Goal: Task Accomplishment & Management: Manage account settings

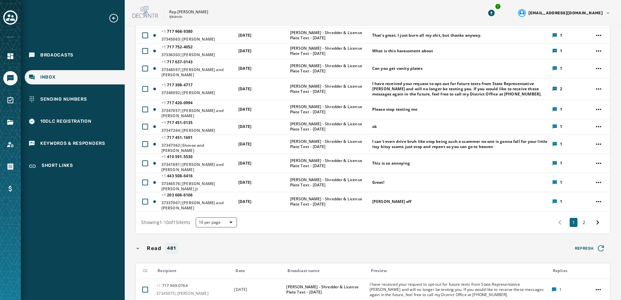
scroll to position [97, 0]
click at [581, 217] on button "2" at bounding box center [584, 221] width 8 height 9
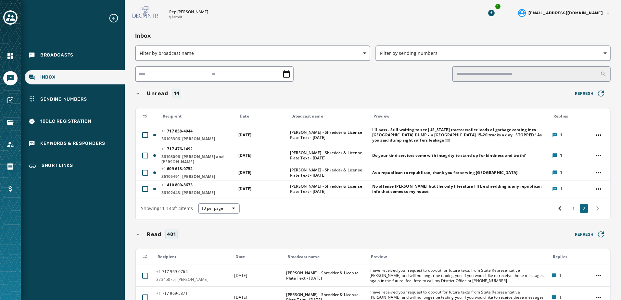
click at [113, 16] on icon "Expand sub nav menu" at bounding box center [113, 18] width 10 height 10
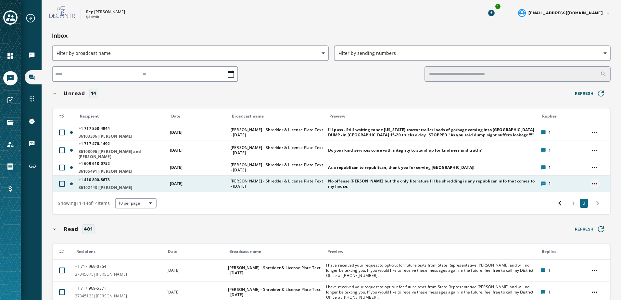
click at [591, 181] on html "Broadcasts Inbox Sending Numbers 10DLC Registration Keywords & Responders Short…" at bounding box center [310, 150] width 621 height 300
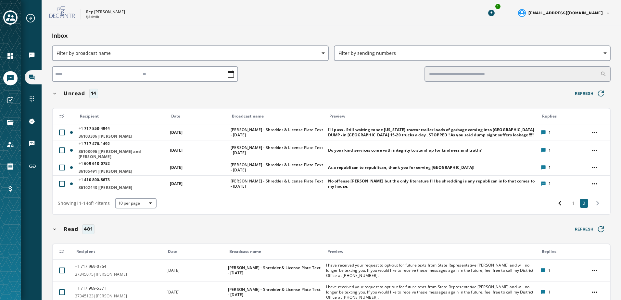
click at [590, 166] on html "Broadcasts Inbox Sending Numbers 10DLC Registration Keywords & Responders Short…" at bounding box center [310, 150] width 621 height 300
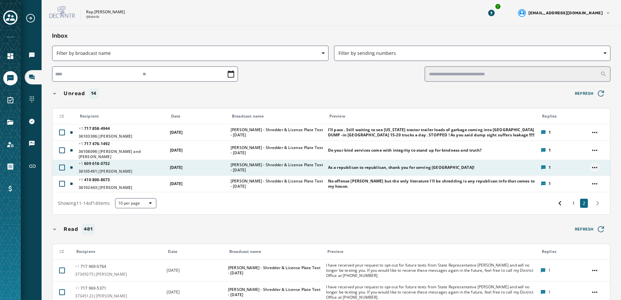
click at [588, 163] on html "Broadcasts Inbox Sending Numbers 10DLC Registration Keywords & Responders Short…" at bounding box center [310, 150] width 621 height 300
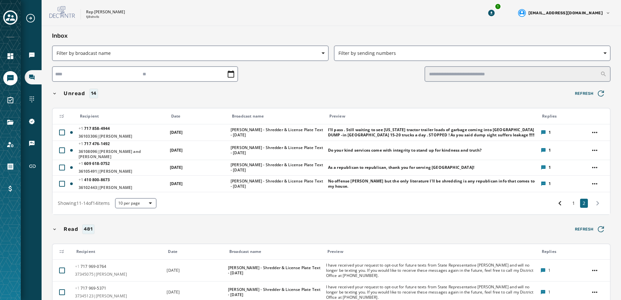
click at [568, 144] on html "Broadcasts Inbox Sending Numbers 10DLC Registration Keywords & Responders Short…" at bounding box center [310, 150] width 621 height 300
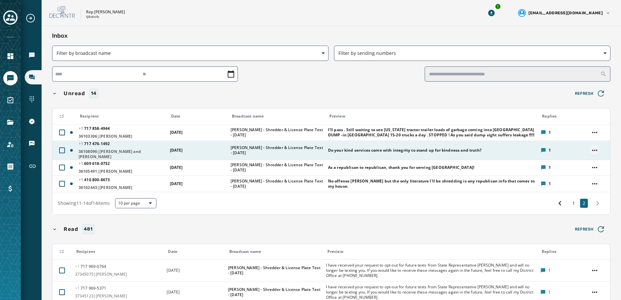
click at [588, 147] on html "Broadcasts Inbox Sending Numbers 10DLC Registration Keywords & Responders Short…" at bounding box center [310, 150] width 621 height 300
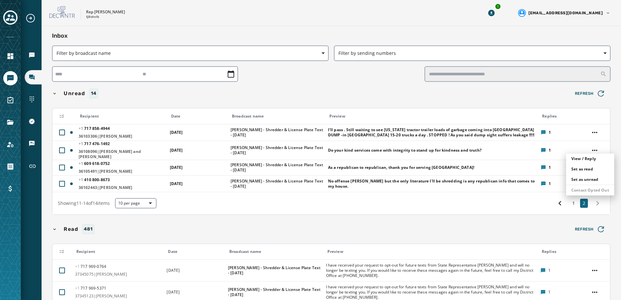
click at [591, 132] on html "Broadcasts Inbox Sending Numbers 10DLC Registration Keywords & Responders Short…" at bounding box center [310, 150] width 621 height 300
click at [556, 198] on html "Broadcasts Inbox Sending Numbers 10DLC Registration Keywords & Responders Short…" at bounding box center [310, 150] width 621 height 300
click at [558, 201] on icon at bounding box center [559, 203] width 3 height 5
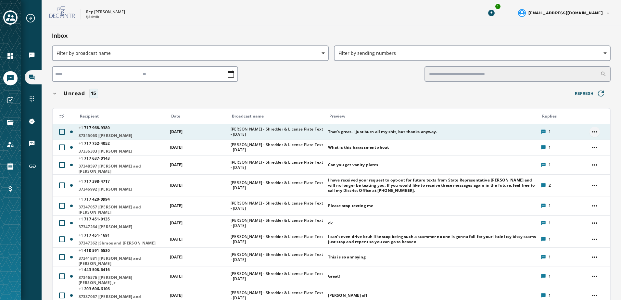
click at [590, 130] on html "Broadcasts Inbox Sending Numbers 10DLC Registration Keywords & Responders Short…" at bounding box center [310, 150] width 621 height 300
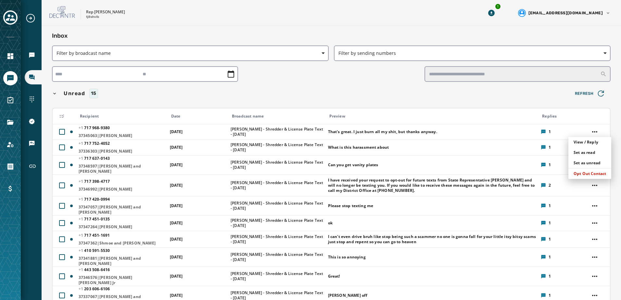
click at [612, 201] on html "Broadcasts Inbox Sending Numbers 10DLC Registration Keywords & Responders Short…" at bounding box center [310, 150] width 621 height 300
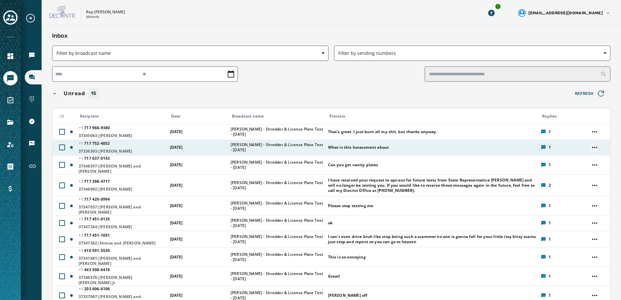
click at [588, 147] on html "Broadcasts Inbox Sending Numbers 10DLC Registration Keywords & Responders Short…" at bounding box center [310, 150] width 621 height 300
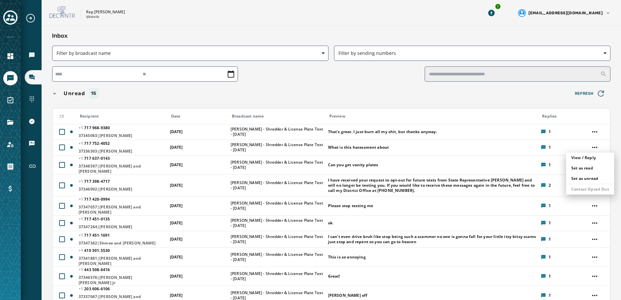
click at [619, 216] on html "Broadcasts Inbox Sending Numbers 10DLC Registration Keywords & Responders Short…" at bounding box center [310, 150] width 621 height 300
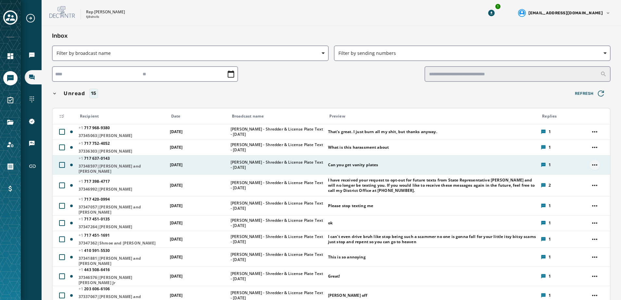
click at [593, 162] on html "Broadcasts Inbox Sending Numbers 10DLC Registration Keywords & Responders Short…" at bounding box center [310, 150] width 621 height 300
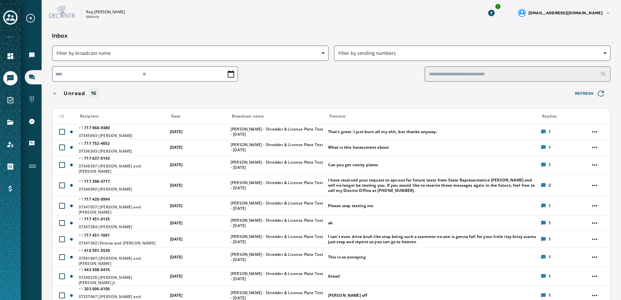
click at [611, 147] on html "Broadcasts Inbox Sending Numbers 10DLC Registration Keywords & Responders Short…" at bounding box center [310, 150] width 621 height 300
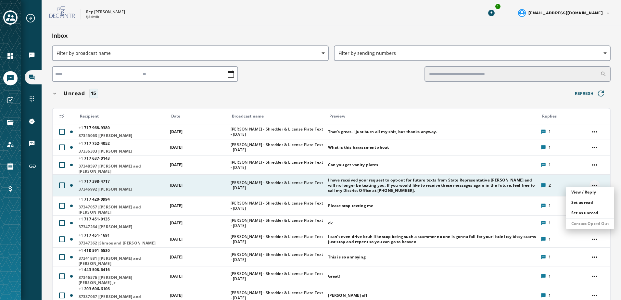
click at [592, 182] on html "Broadcasts Inbox Sending Numbers 10DLC Registration Keywords & Responders Short…" at bounding box center [310, 150] width 621 height 300
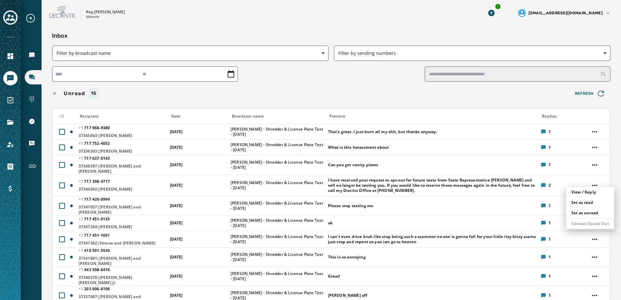
click at [609, 161] on html "Broadcasts Inbox Sending Numbers 10DLC Registration Keywords & Responders Short…" at bounding box center [310, 150] width 621 height 300
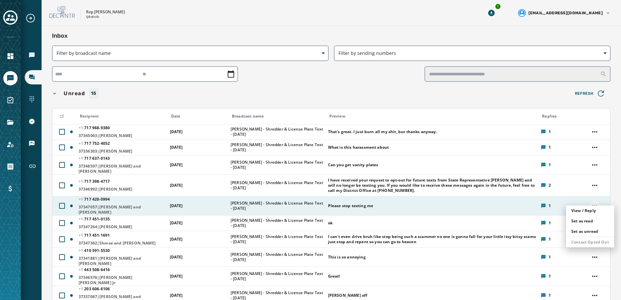
click at [592, 199] on html "Broadcasts Inbox Sending Numbers 10DLC Registration Keywords & Responders Short…" at bounding box center [310, 150] width 621 height 300
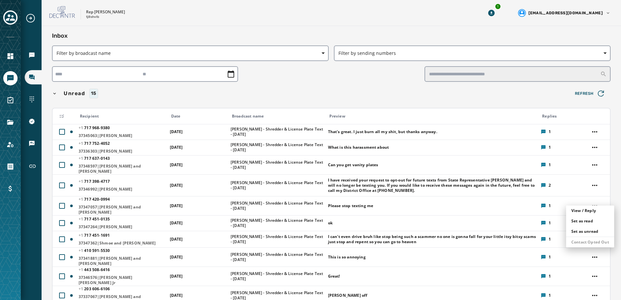
drag, startPoint x: 611, startPoint y: 194, endPoint x: 615, endPoint y: 201, distance: 8.5
click at [612, 194] on html "Broadcasts Inbox Sending Numbers 10DLC Registration Keywords & Responders Short…" at bounding box center [310, 150] width 621 height 300
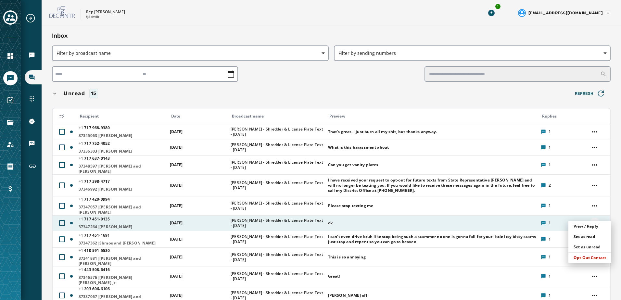
click at [592, 215] on html "Broadcasts Inbox Sending Numbers 10DLC Registration Keywords & Responders Short…" at bounding box center [310, 150] width 621 height 300
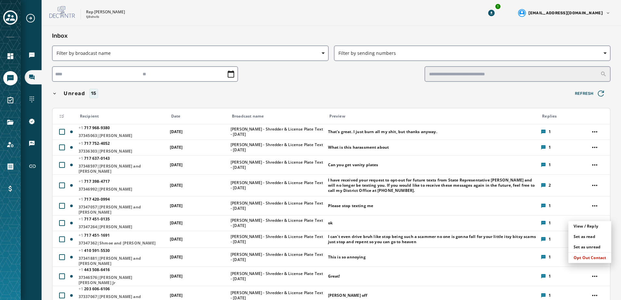
click at [612, 214] on html "Broadcasts Inbox Sending Numbers 10DLC Registration Keywords & Responders Short…" at bounding box center [310, 150] width 621 height 300
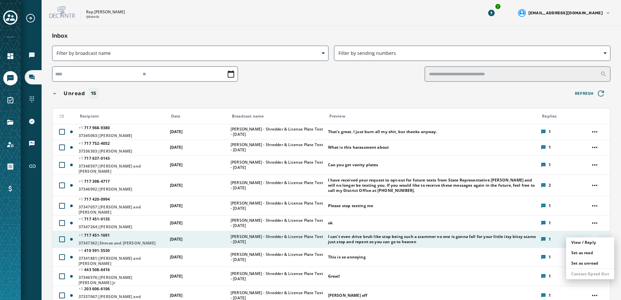
click at [592, 231] on html "Broadcasts Inbox Sending Numbers 10DLC Registration Keywords & Responders Short…" at bounding box center [310, 150] width 621 height 300
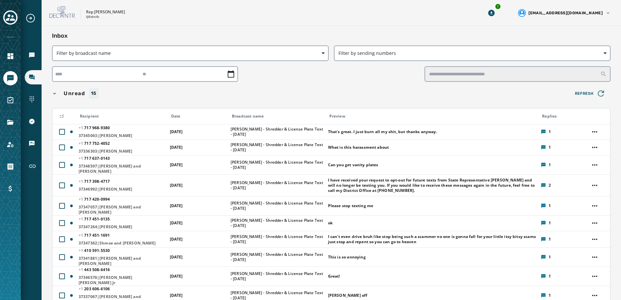
click at [611, 220] on html "Broadcasts Inbox Sending Numbers 10DLC Registration Keywords & Responders Short…" at bounding box center [310, 150] width 621 height 300
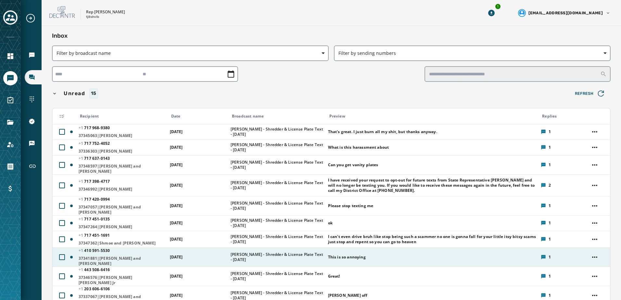
click at [596, 249] on td at bounding box center [597, 256] width 24 height 19
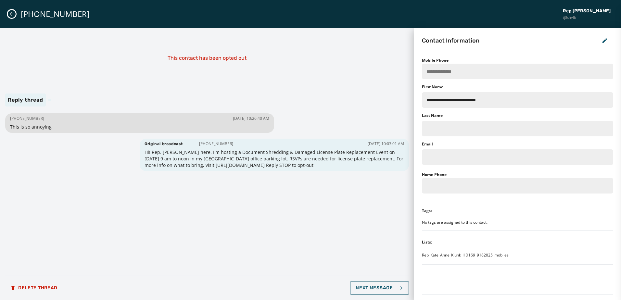
click at [14, 14] on icon "Close admin drawer" at bounding box center [11, 13] width 5 height 5
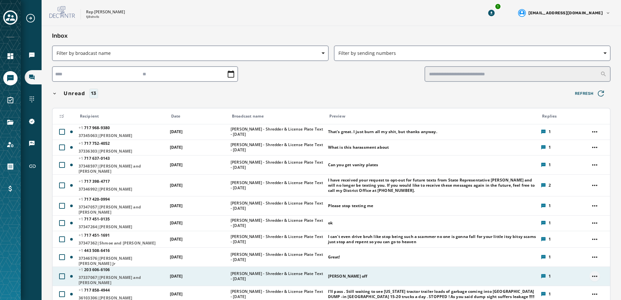
click at [592, 265] on html "Broadcasts Inbox Sending Numbers 10DLC Registration Keywords & Responders Short…" at bounding box center [310, 150] width 621 height 300
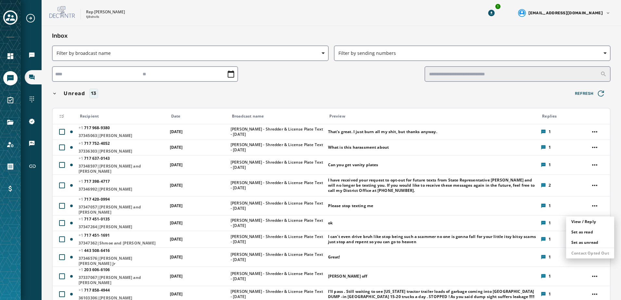
click at [589, 279] on html "Broadcasts Inbox Sending Numbers 10DLC Registration Keywords & Responders Short…" at bounding box center [310, 150] width 621 height 300
click at [614, 169] on html "Broadcasts Inbox Sending Numbers 10DLC Registration Keywords & Responders Short…" at bounding box center [310, 150] width 621 height 300
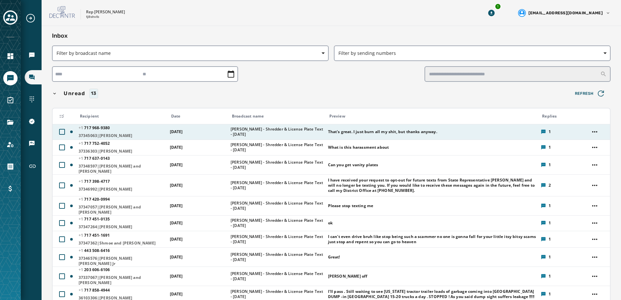
click at [408, 134] on div "That's great. I just burn all my shit, but thanks anyway." at bounding box center [432, 132] width 209 height 10
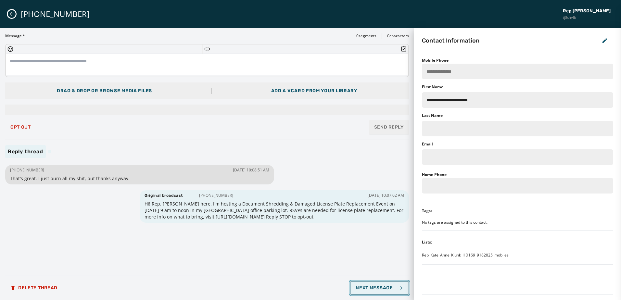
click at [398, 286] on icon "button" at bounding box center [400, 287] width 5 height 5
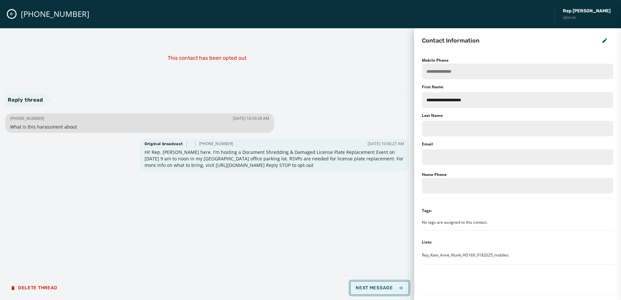
click at [398, 286] on icon "button" at bounding box center [400, 287] width 5 height 5
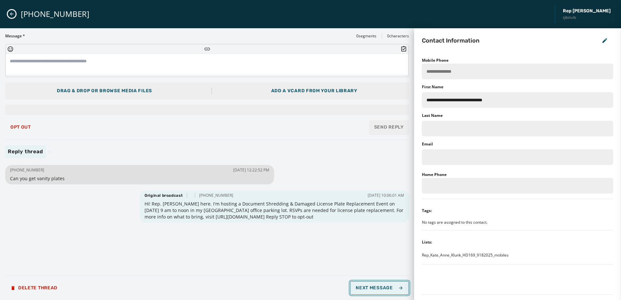
click at [398, 286] on icon "button" at bounding box center [400, 287] width 5 height 5
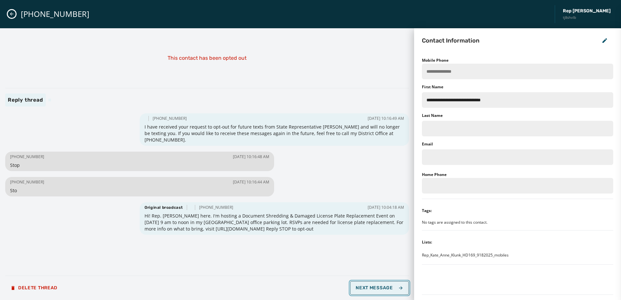
click at [398, 286] on icon "button" at bounding box center [400, 287] width 5 height 5
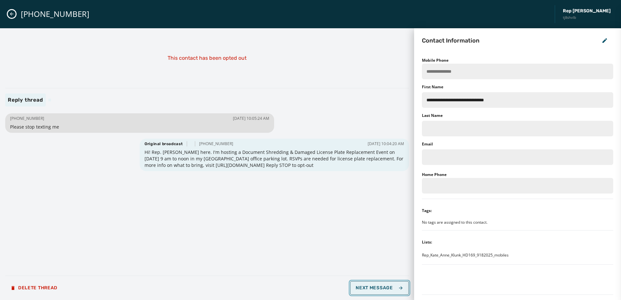
click at [398, 286] on icon "button" at bounding box center [400, 287] width 5 height 5
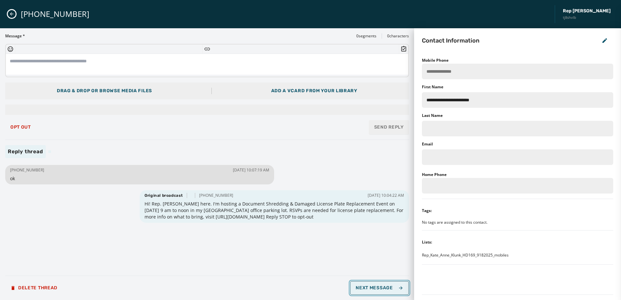
click at [398, 286] on icon "button" at bounding box center [400, 287] width 5 height 5
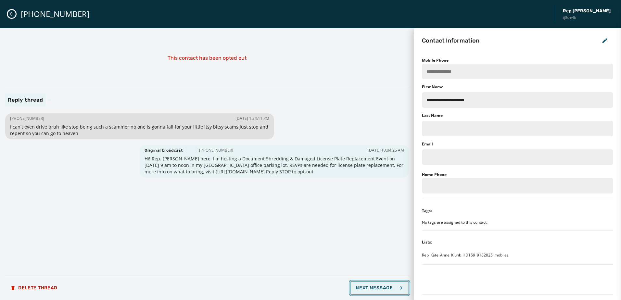
click at [398, 286] on icon "button" at bounding box center [400, 287] width 5 height 5
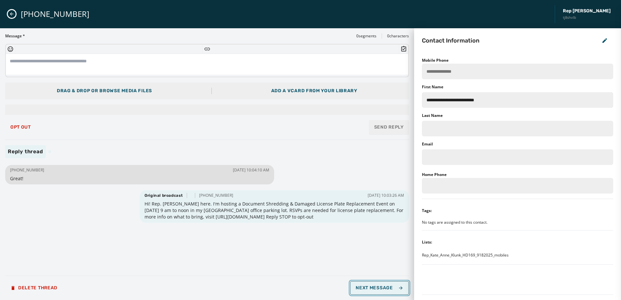
click at [398, 286] on icon "button" at bounding box center [400, 287] width 5 height 5
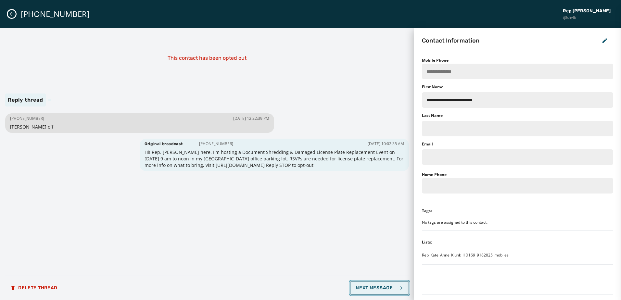
click at [398, 286] on icon "button" at bounding box center [400, 287] width 5 height 5
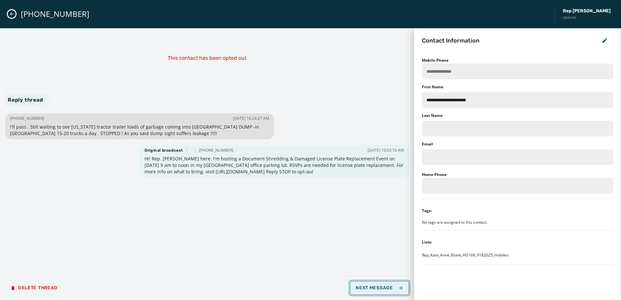
click at [398, 286] on icon "button" at bounding box center [400, 287] width 5 height 5
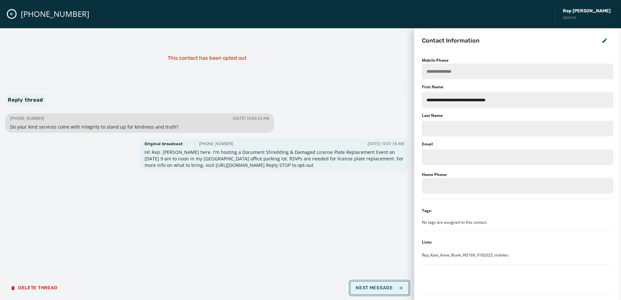
click at [398, 286] on icon "button" at bounding box center [400, 287] width 5 height 5
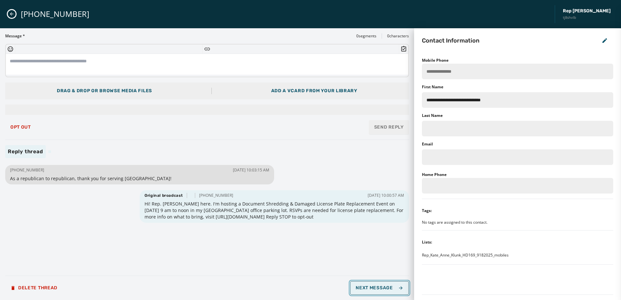
click at [398, 286] on icon "button" at bounding box center [400, 287] width 5 height 5
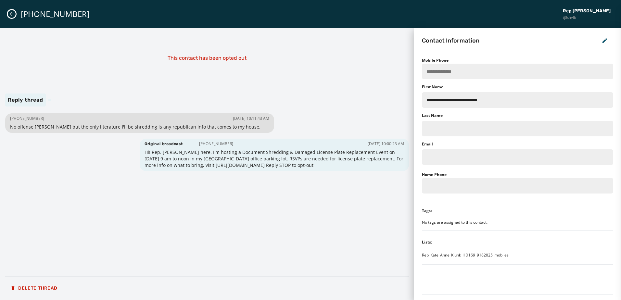
click at [398, 286] on div "Delete Thread" at bounding box center [207, 288] width 404 height 13
click at [10, 13] on icon "Close admin drawer" at bounding box center [11, 13] width 5 height 5
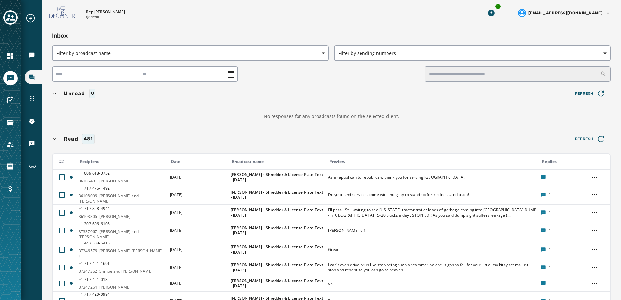
click at [56, 137] on icon "button" at bounding box center [54, 138] width 5 height 5
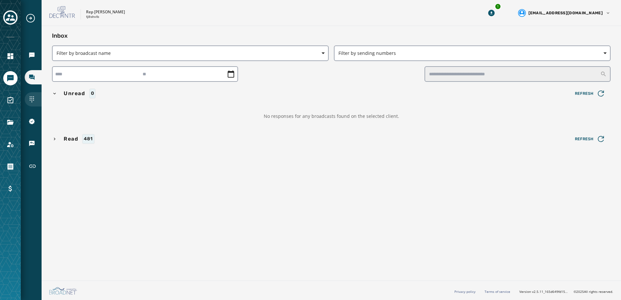
click at [35, 97] on div "Sending Numbers" at bounding box center [33, 99] width 17 height 14
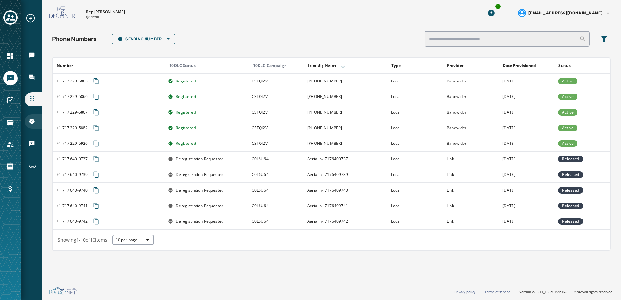
click at [31, 119] on icon "Navigate to 10DLC Registration" at bounding box center [32, 122] width 6 height 6
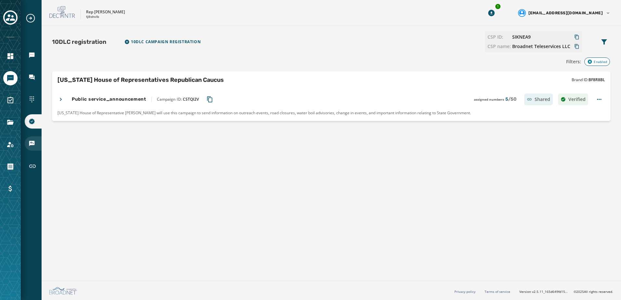
click at [32, 146] on icon "Navigate to Keywords & Responders" at bounding box center [32, 143] width 6 height 6
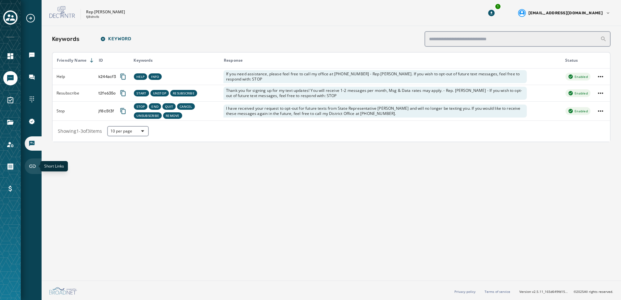
click at [34, 166] on icon "Navigate to Short Links" at bounding box center [33, 166] width 8 height 8
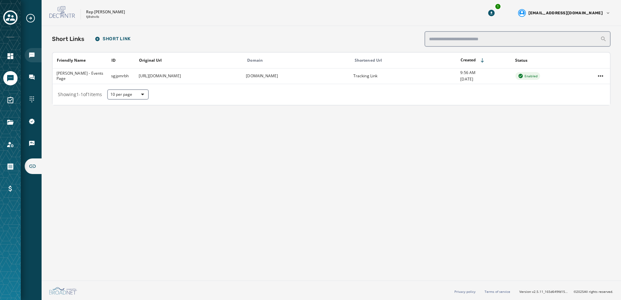
click at [30, 57] on icon "Navigate to Broadcasts" at bounding box center [32, 55] width 6 height 6
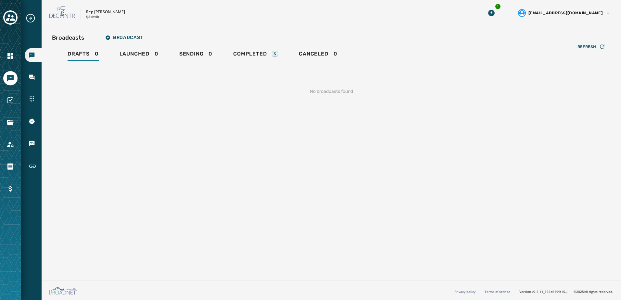
click at [31, 18] on icon "Expand sub nav menu" at bounding box center [30, 18] width 9 height 9
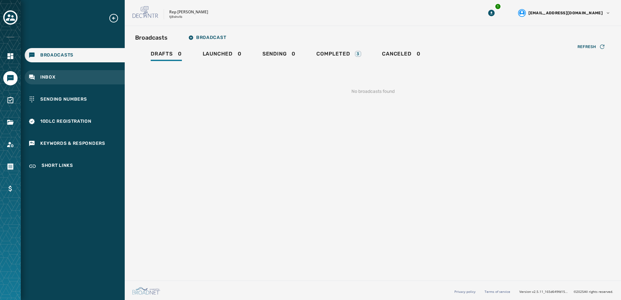
click at [36, 78] on div "Inbox" at bounding box center [75, 77] width 100 height 14
